Goal: Task Accomplishment & Management: Manage account settings

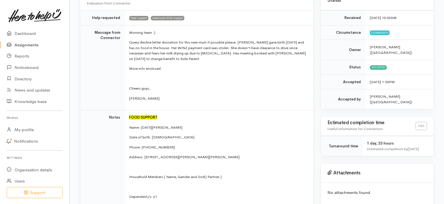
scroll to position [68, 0]
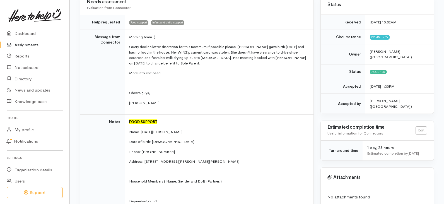
click at [27, 42] on link "Assignments" at bounding box center [34, 44] width 69 height 11
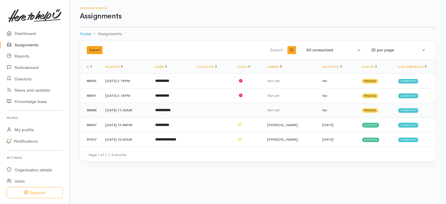
click at [192, 107] on td "**********" at bounding box center [172, 110] width 42 height 15
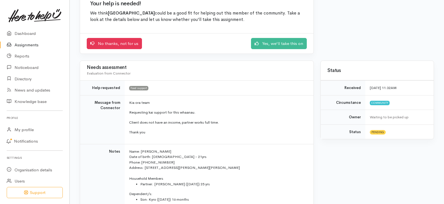
scroll to position [49, 0]
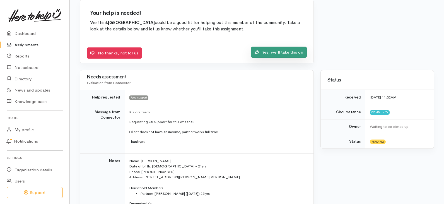
click at [275, 54] on link "Yes, we'll take this on" at bounding box center [279, 52] width 56 height 11
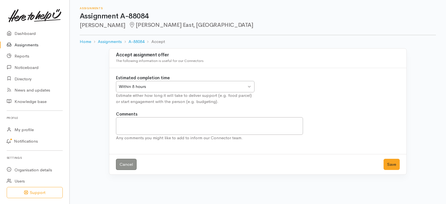
click at [250, 86] on div "Within 8 hours Within 8 hours" at bounding box center [185, 86] width 139 height 11
click at [393, 164] on button "Save" at bounding box center [392, 164] width 16 height 11
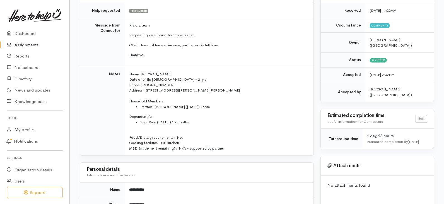
scroll to position [84, 0]
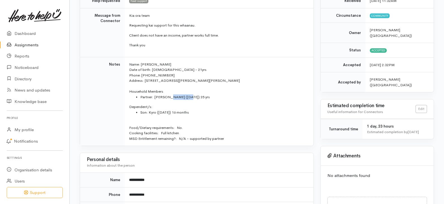
drag, startPoint x: 169, startPoint y: 96, endPoint x: 187, endPoint y: 97, distance: 18.4
click at [187, 97] on li "Partner:  Hayden (03.01.2000) 25 yrs" at bounding box center [223, 97] width 166 height 6
copy li "03.01.2000"
click at [221, 103] on td "Name: Paige Auton Date of birth: 20/03/2003 - 21yrs Phone: 02108839714 Address:…" at bounding box center [219, 101] width 189 height 89
click at [29, 43] on link "Assignments" at bounding box center [34, 44] width 69 height 11
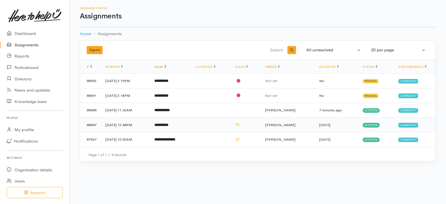
click at [168, 124] on b "**********" at bounding box center [161, 125] width 14 height 4
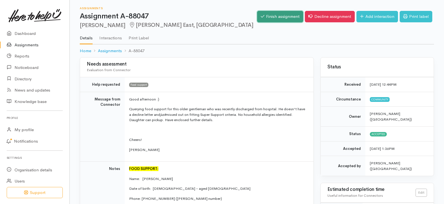
click at [279, 14] on link "Finish assignment" at bounding box center [280, 16] width 46 height 11
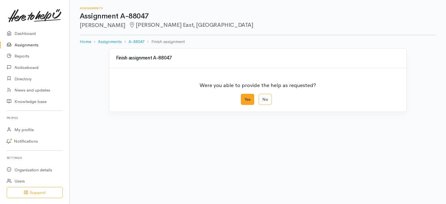
click at [250, 97] on label "Yes" at bounding box center [247, 99] width 13 height 11
click at [245, 97] on input "Yes" at bounding box center [243, 96] width 4 height 4
radio input "true"
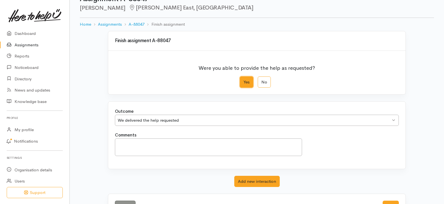
scroll to position [39, 0]
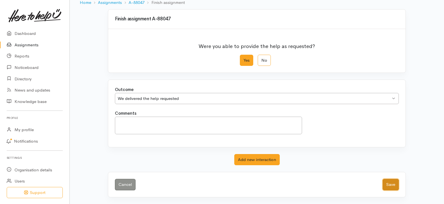
click at [391, 183] on button "Save" at bounding box center [391, 184] width 16 height 11
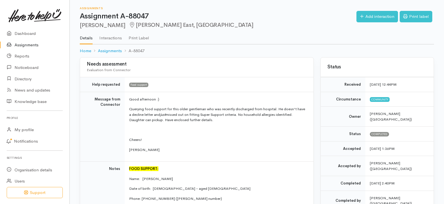
click at [32, 45] on link "Assignments" at bounding box center [34, 44] width 69 height 11
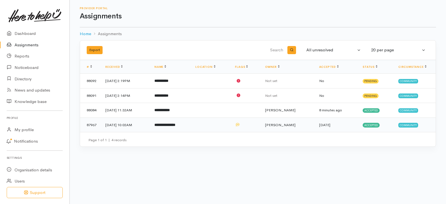
click at [175, 126] on b "**********" at bounding box center [164, 125] width 21 height 4
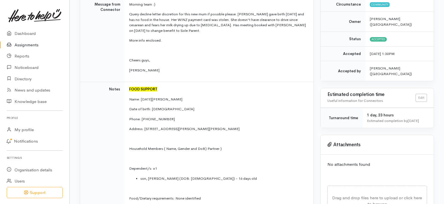
scroll to position [112, 0]
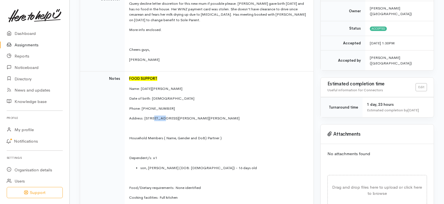
drag, startPoint x: 152, startPoint y: 112, endPoint x: 160, endPoint y: 113, distance: 8.4
click at [160, 115] on p "Address: unit 5/33 May Street, Hamilton East, Hamilton, New Zealand" at bounding box center [218, 118] width 178 height 6
click at [205, 86] on p "Name: Lucia Rodriguez" at bounding box center [218, 89] width 178 height 6
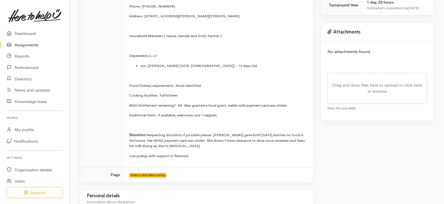
scroll to position [223, 0]
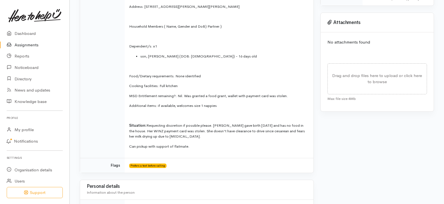
click at [37, 45] on link "Assignments" at bounding box center [34, 44] width 69 height 11
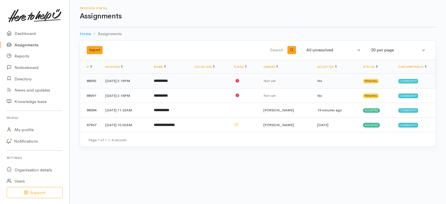
click at [128, 81] on td "[DATE] 2:19PM" at bounding box center [125, 81] width 49 height 15
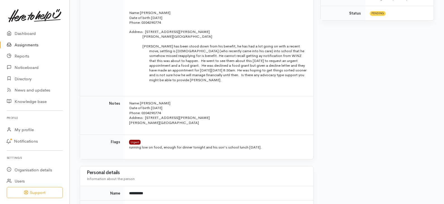
scroll to position [251, 0]
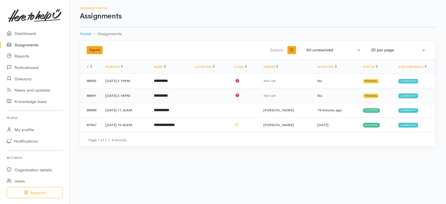
click at [168, 94] on b "**********" at bounding box center [161, 96] width 14 height 4
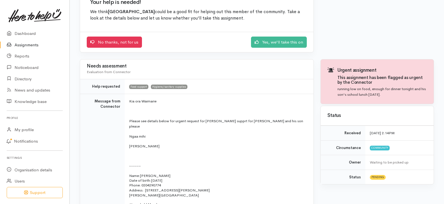
scroll to position [56, 0]
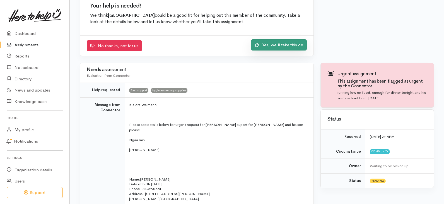
click at [280, 46] on link "Yes, we'll take this on" at bounding box center [279, 44] width 56 height 11
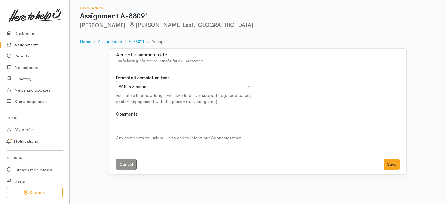
click at [206, 88] on div "Within 8 hours" at bounding box center [183, 86] width 128 height 6
click at [251, 86] on div "Within 24 hours Within 24 hours" at bounding box center [185, 86] width 139 height 11
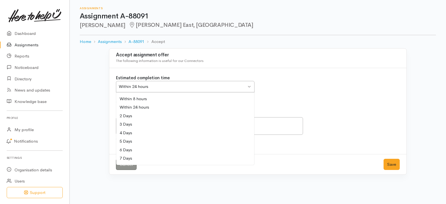
click at [250, 86] on div "Within 24 hours Within 24 hours" at bounding box center [185, 86] width 139 height 11
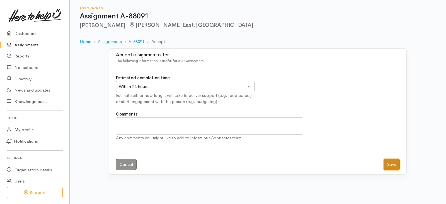
drag, startPoint x: 392, startPoint y: 163, endPoint x: 379, endPoint y: 158, distance: 13.9
click at [391, 163] on button "Save" at bounding box center [392, 164] width 16 height 11
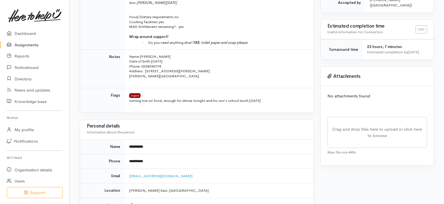
scroll to position [223, 0]
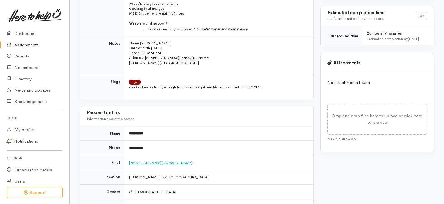
click at [159, 160] on link "nigelcook86@gmail.com" at bounding box center [160, 162] width 63 height 5
drag, startPoint x: 130, startPoint y: 142, endPoint x: 149, endPoint y: 140, distance: 19.4
click at [149, 141] on td "**********" at bounding box center [219, 148] width 189 height 15
click at [166, 141] on td "**********" at bounding box center [219, 148] width 189 height 15
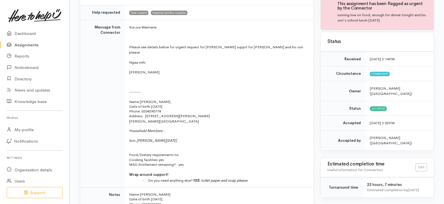
scroll to position [51, 0]
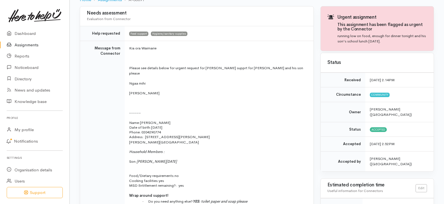
click at [27, 42] on link "Assignments" at bounding box center [34, 44] width 69 height 11
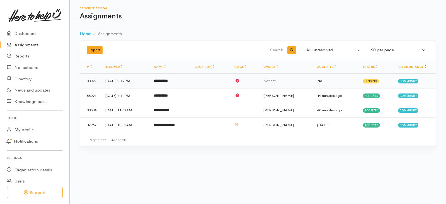
click at [135, 80] on td "[DATE] 2:19PM" at bounding box center [125, 81] width 49 height 15
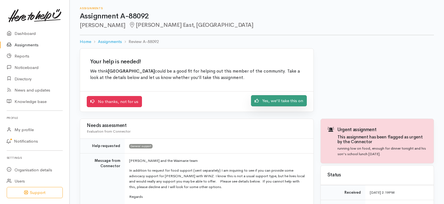
click at [279, 100] on link "Yes, we'll take this on" at bounding box center [279, 100] width 56 height 11
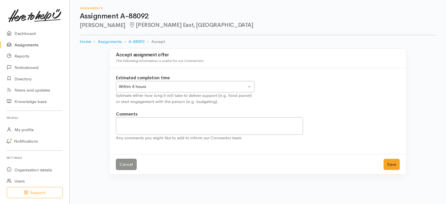
click at [244, 86] on div "Within 8 hours" at bounding box center [183, 86] width 128 height 6
click at [393, 166] on button "Save" at bounding box center [392, 164] width 16 height 11
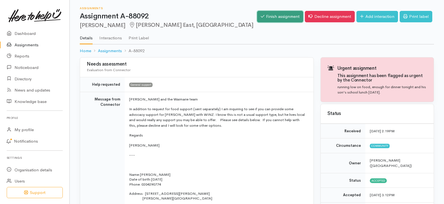
click at [274, 18] on link "Finish assignment" at bounding box center [280, 16] width 46 height 11
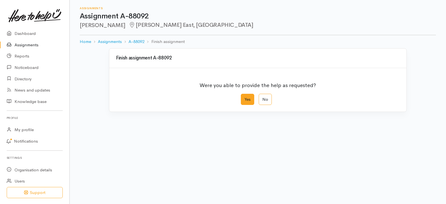
click at [249, 97] on label "Yes" at bounding box center [247, 99] width 13 height 11
click at [245, 97] on input "Yes" at bounding box center [243, 96] width 4 height 4
radio input "true"
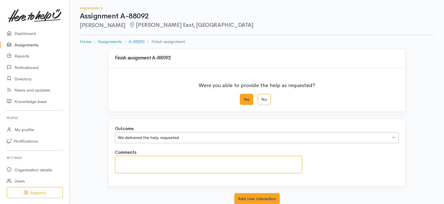
click at [170, 158] on textarea "Comments" at bounding box center [208, 165] width 187 height 18
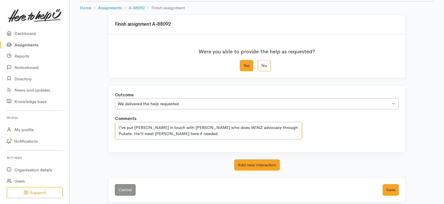
scroll to position [39, 0]
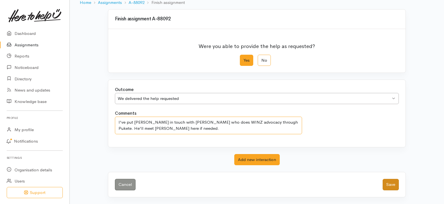
type textarea "I've put [PERSON_NAME] in touch with [PERSON_NAME] who does WINZ advocacy throu…"
click at [391, 179] on button "Save" at bounding box center [391, 184] width 16 height 11
